Goal: Find specific page/section: Find specific page/section

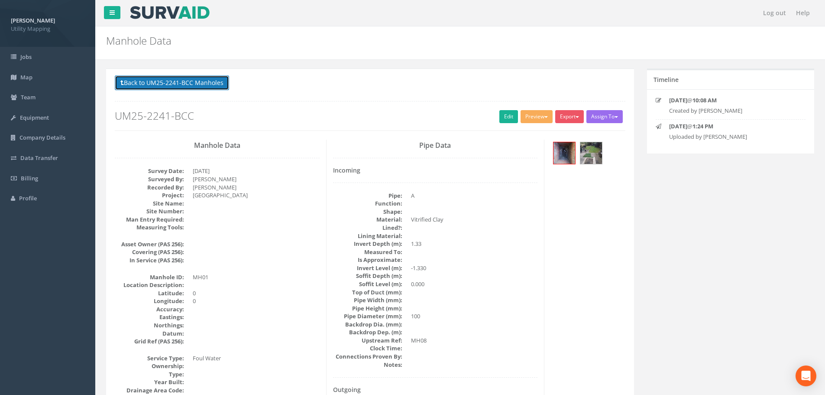
click at [153, 83] on button "Back to UM25-2241-BCC Manholes" at bounding box center [172, 82] width 114 height 15
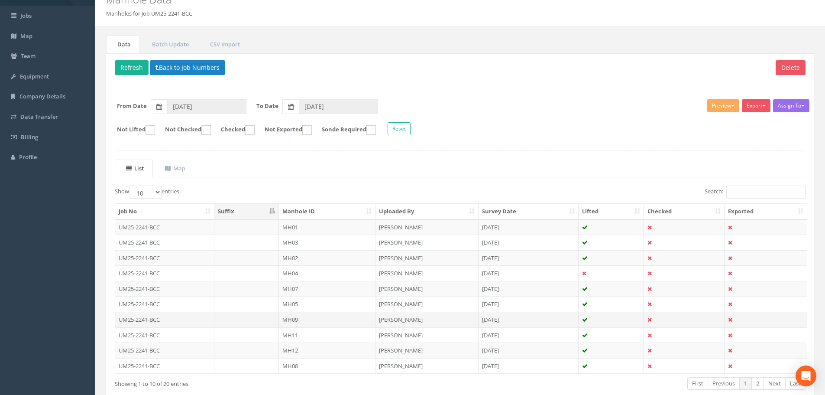
scroll to position [88, 0]
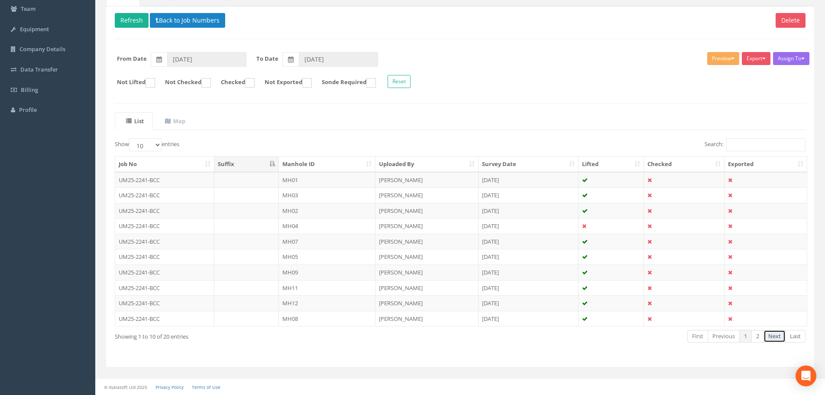
click at [767, 337] on link "Next" at bounding box center [775, 336] width 22 height 13
click at [757, 340] on link "2" at bounding box center [757, 336] width 13 height 13
click at [748, 338] on link "1" at bounding box center [745, 336] width 13 height 13
click at [762, 338] on link "2" at bounding box center [757, 336] width 13 height 13
click at [748, 338] on link "1" at bounding box center [745, 336] width 13 height 13
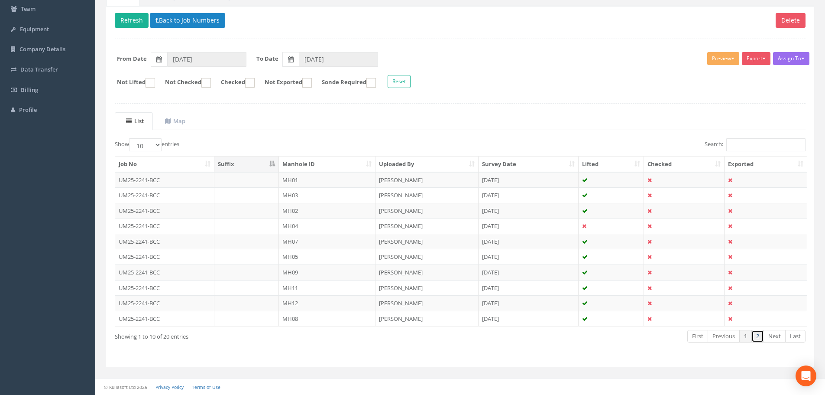
click at [760, 337] on link "2" at bounding box center [757, 336] width 13 height 13
click at [748, 337] on link "1" at bounding box center [745, 336] width 13 height 13
click at [756, 337] on link "2" at bounding box center [757, 336] width 13 height 13
click at [747, 337] on link "1" at bounding box center [745, 336] width 13 height 13
click at [356, 165] on th "Manhole ID" at bounding box center [327, 164] width 97 height 16
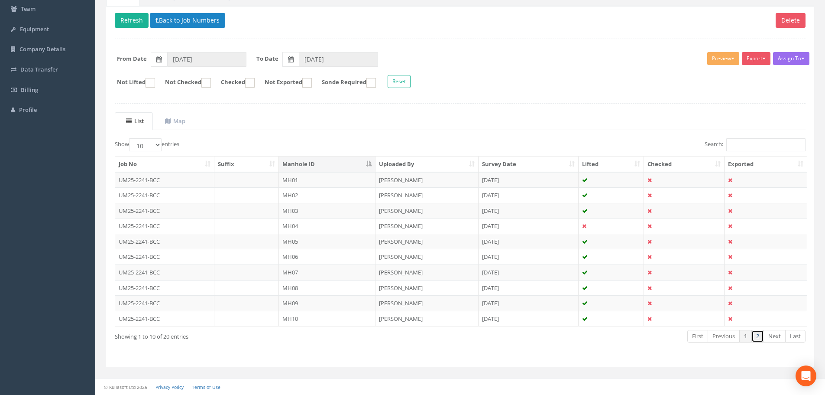
click at [755, 340] on link "2" at bounding box center [757, 336] width 13 height 13
click at [741, 334] on link "1" at bounding box center [745, 336] width 13 height 13
click at [759, 335] on link "2" at bounding box center [757, 336] width 13 height 13
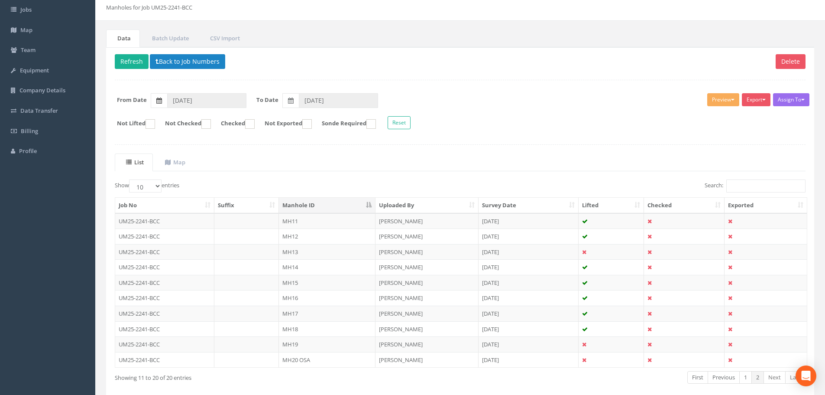
scroll to position [0, 0]
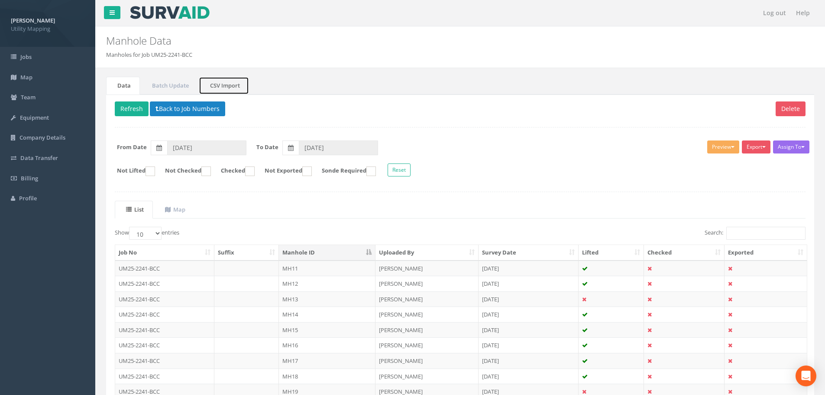
click at [223, 86] on link "CSV Import" at bounding box center [224, 86] width 50 height 18
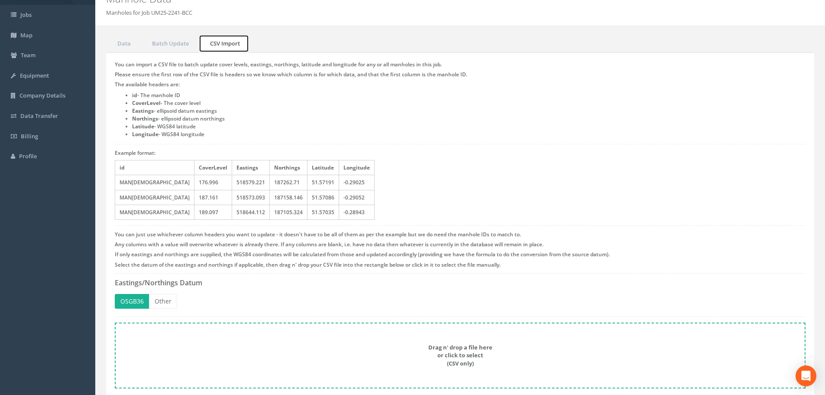
scroll to position [72, 0]
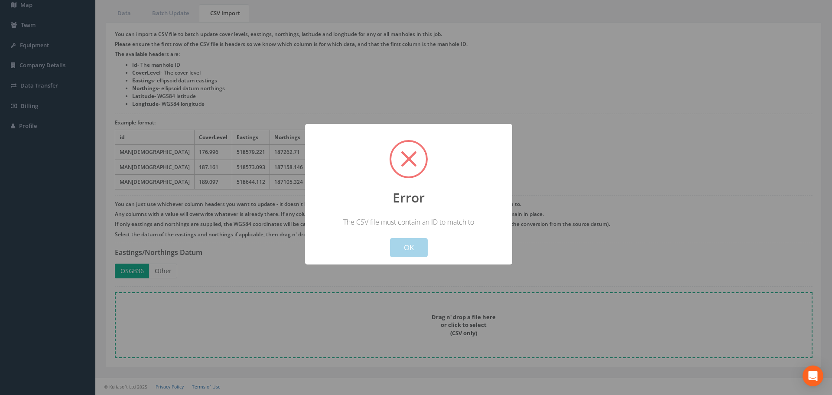
click at [420, 247] on button "OK" at bounding box center [409, 247] width 38 height 19
click at [411, 246] on button "OK" at bounding box center [409, 247] width 38 height 19
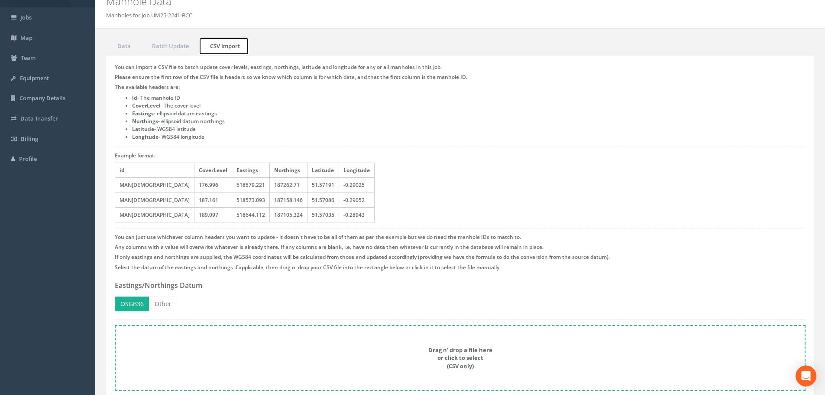
scroll to position [0, 0]
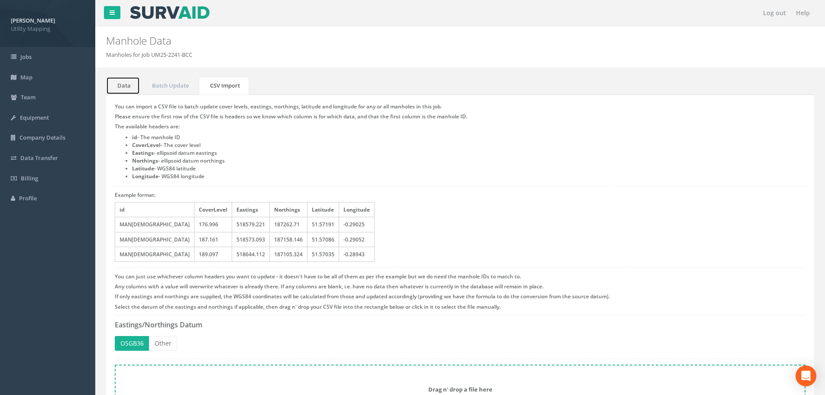
click at [131, 88] on link "Data" at bounding box center [123, 86] width 34 height 18
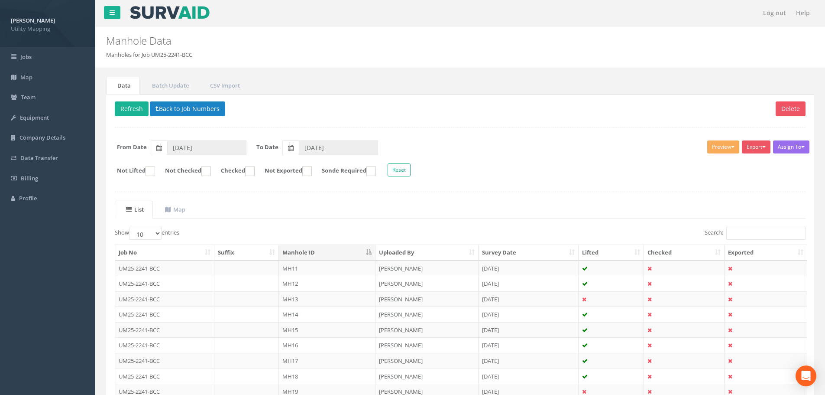
click at [294, 254] on th "Manhole ID" at bounding box center [327, 253] width 97 height 16
click at [305, 256] on th "Manhole ID" at bounding box center [327, 253] width 97 height 16
click at [166, 265] on td "UM25-2241-BCC" at bounding box center [164, 268] width 99 height 16
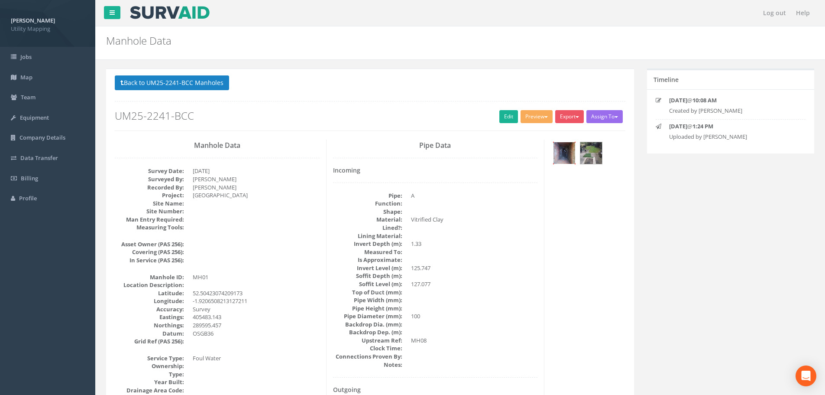
click at [561, 151] on img at bounding box center [564, 153] width 22 height 22
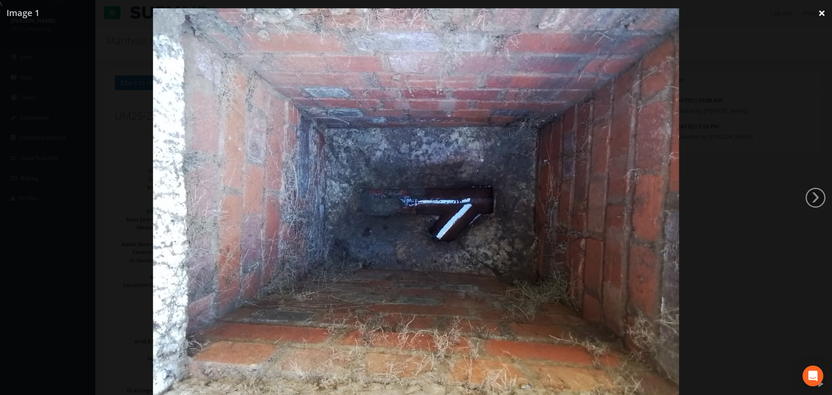
click at [819, 16] on link "×" at bounding box center [821, 13] width 20 height 26
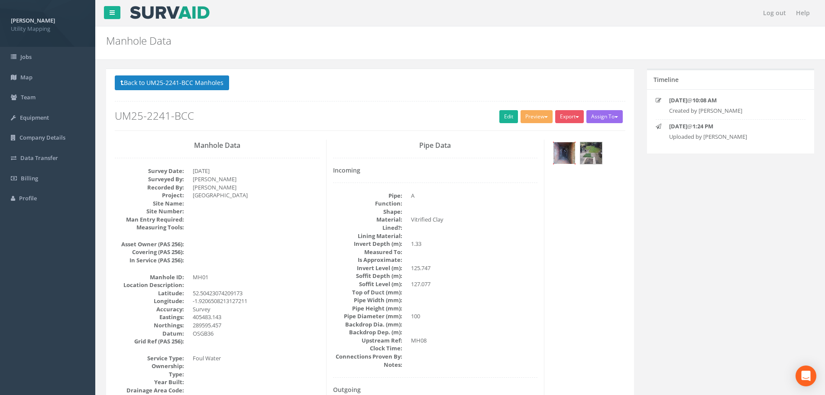
click at [568, 153] on img at bounding box center [564, 153] width 22 height 22
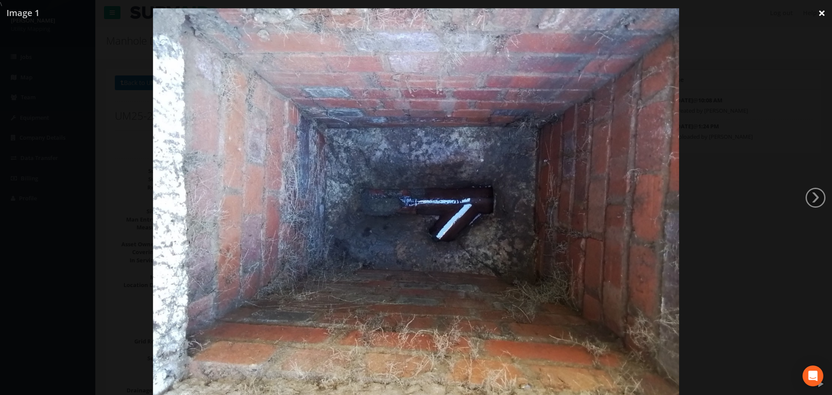
click at [822, 11] on link "×" at bounding box center [821, 13] width 20 height 26
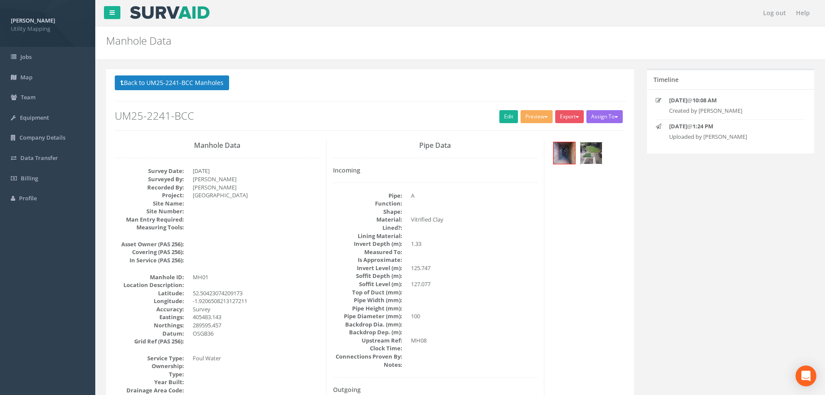
click at [592, 153] on img at bounding box center [591, 153] width 22 height 22
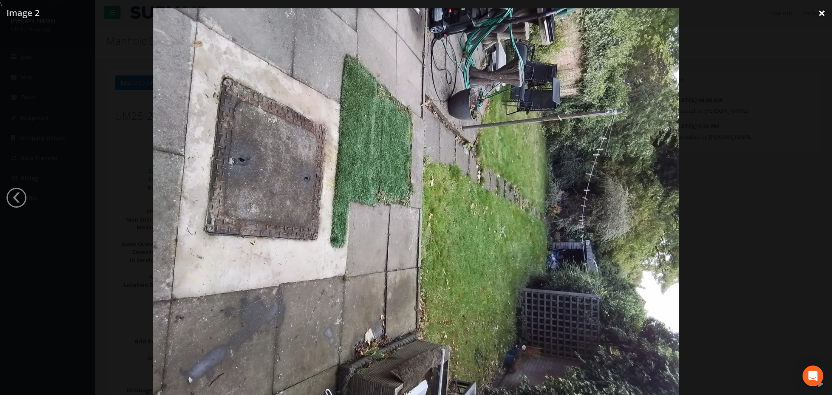
drag, startPoint x: 820, startPoint y: 12, endPoint x: 741, endPoint y: 56, distance: 90.9
click at [820, 12] on link "×" at bounding box center [821, 13] width 20 height 26
